Goal: Check status

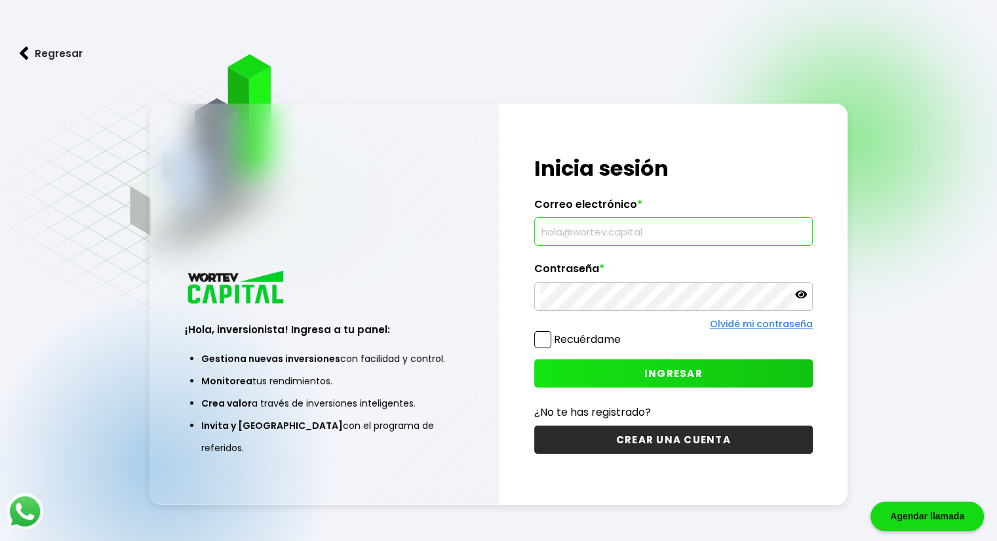
click at [648, 235] on input "text" at bounding box center [673, 232] width 267 height 28
type input "[EMAIL_ADDRESS][DOMAIN_NAME]"
click at [652, 374] on span "INGRESAR" at bounding box center [673, 373] width 58 height 14
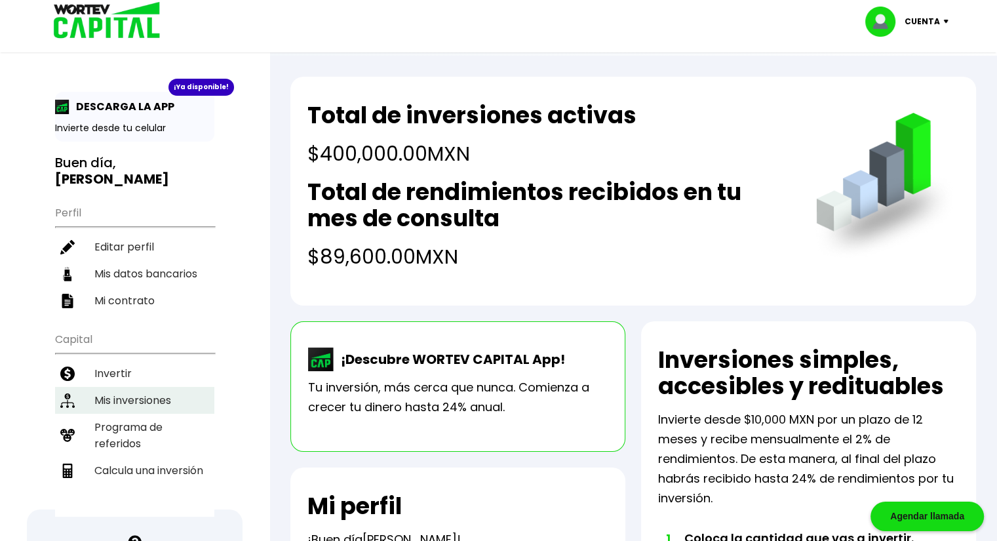
click at [170, 387] on li "Mis inversiones" at bounding box center [134, 400] width 159 height 27
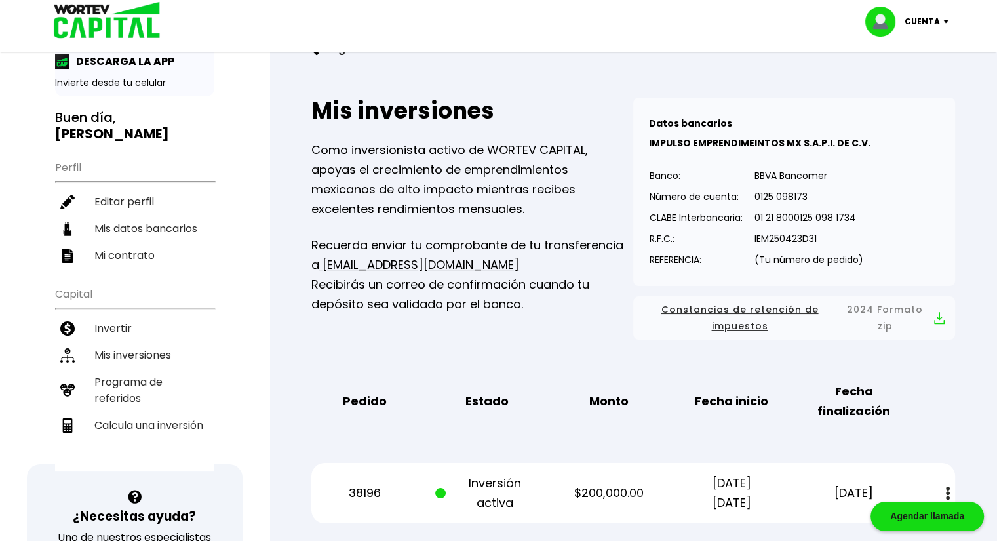
scroll to position [43, 0]
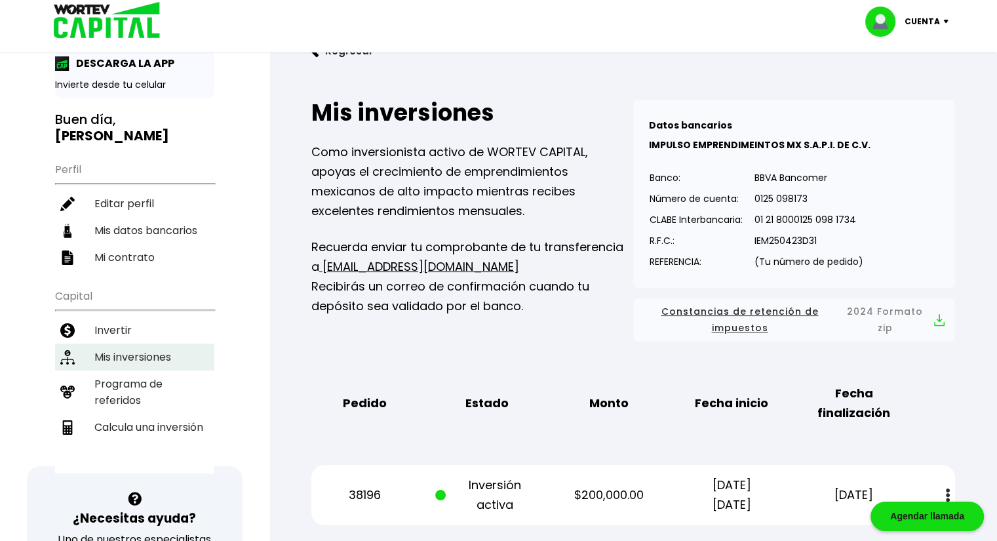
click at [199, 343] on li "Mis inversiones" at bounding box center [134, 356] width 159 height 27
click at [130, 26] on img at bounding box center [102, 21] width 125 height 43
